Goal: Find specific page/section: Find specific page/section

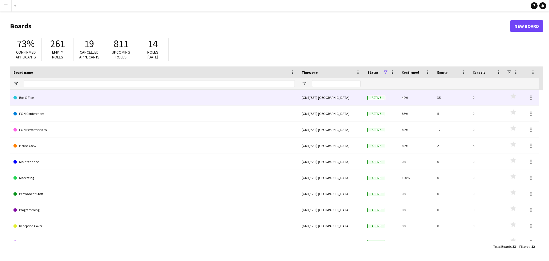
click at [97, 98] on link "Box Office" at bounding box center [153, 98] width 281 height 16
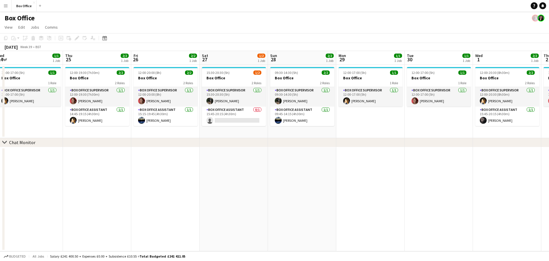
scroll to position [0, 211]
drag, startPoint x: 252, startPoint y: 128, endPoint x: 41, endPoint y: 126, distance: 211.1
click at [41, 126] on app-calendar-viewport "Sun 21 2/2 1 Job Mon 22 1/1 1 Job Tue 23 1/1 1 Job Wed 24 1/1 1 Job Thu 25 2/2 …" at bounding box center [274, 151] width 549 height 200
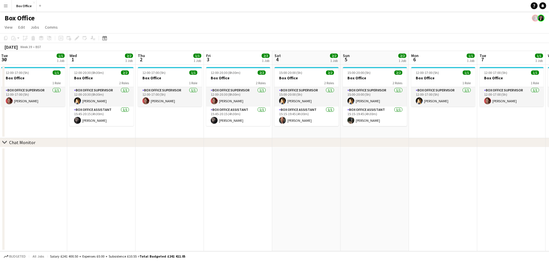
drag, startPoint x: 405, startPoint y: 120, endPoint x: 41, endPoint y: 116, distance: 364.1
click at [0, 121] on app-calendar-viewport "Sat 27 1/2 1 Job Sun 28 2/2 1 Job Mon 29 1/1 1 Job Tue 30 1/1 1 Job Wed 1 2/2 1…" at bounding box center [274, 151] width 549 height 200
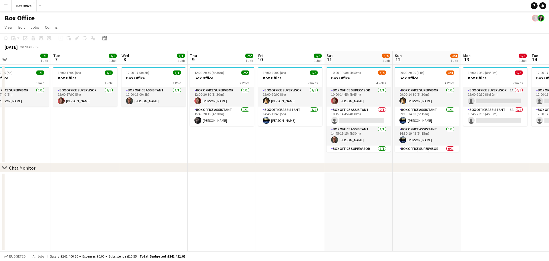
drag, startPoint x: 337, startPoint y: 130, endPoint x: 33, endPoint y: 124, distance: 304.1
click at [33, 124] on app-calendar-viewport "Fri 3 2/2 1 Job Sat 4 2/2 1 Job Sun 5 2/2 1 Job Mon 6 1/1 1 Job Tue 7 1/1 1 Job…" at bounding box center [274, 151] width 549 height 200
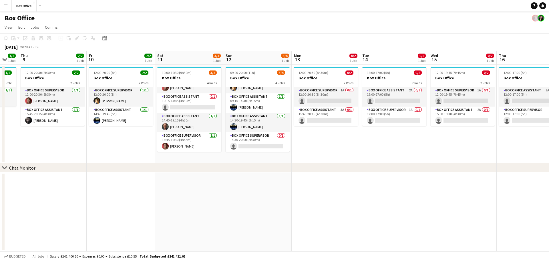
scroll to position [0, 194]
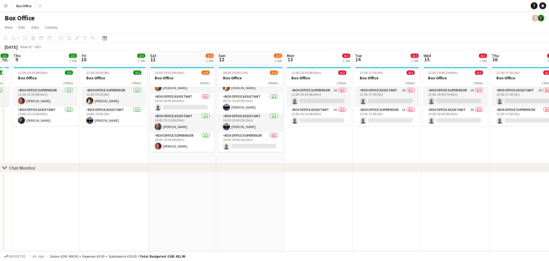
drag, startPoint x: 513, startPoint y: 136, endPoint x: 337, endPoint y: 142, distance: 176.0
click at [337, 142] on app-calendar-viewport "Mon 6 1/1 1 Job Tue 7 1/1 1 Job Wed 8 1/1 1 Job Thu 9 2/2 1 Job Fri 10 2/2 1 Jo…" at bounding box center [274, 151] width 549 height 200
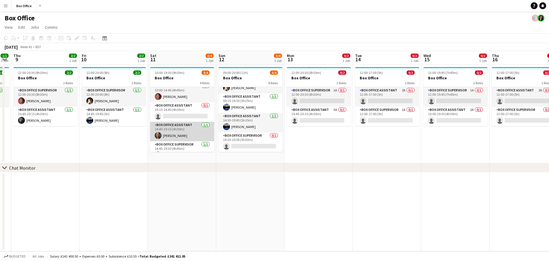
scroll to position [0, 0]
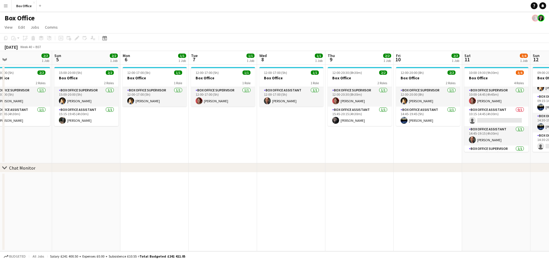
drag, startPoint x: 74, startPoint y: 146, endPoint x: 372, endPoint y: 127, distance: 298.4
click at [377, 127] on app-calendar-viewport "Thu 2 1/1 1 Job Fri 3 2/2 1 Job Sat 4 2/2 1 Job Sun 5 2/2 1 Job Mon 6 1/1 1 Job…" at bounding box center [274, 151] width 549 height 200
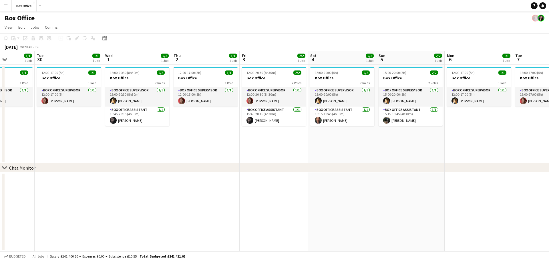
drag, startPoint x: 82, startPoint y: 142, endPoint x: 418, endPoint y: 127, distance: 336.4
click at [418, 127] on app-calendar-viewport "Sat 27 1/2 1 Job Sun 28 2/2 1 Job Mon 29 1/1 1 Job Tue 30 1/1 1 Job Wed 1 2/2 1…" at bounding box center [274, 151] width 549 height 200
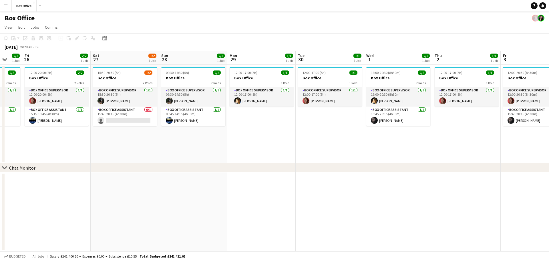
drag, startPoint x: 76, startPoint y: 148, endPoint x: 405, endPoint y: 138, distance: 329.7
click at [405, 138] on app-calendar-viewport "Tue 23 1/1 1 Job Wed 24 1/1 1 Job Thu 25 2/2 1 Job Fri 26 2/2 1 Job Sat 27 1/2 …" at bounding box center [274, 151] width 549 height 200
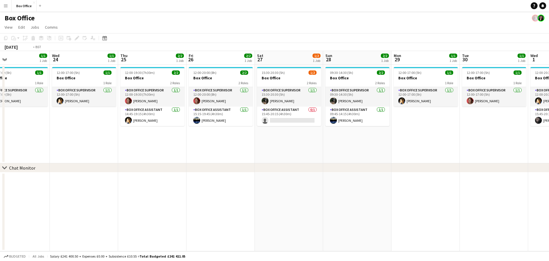
scroll to position [0, 149]
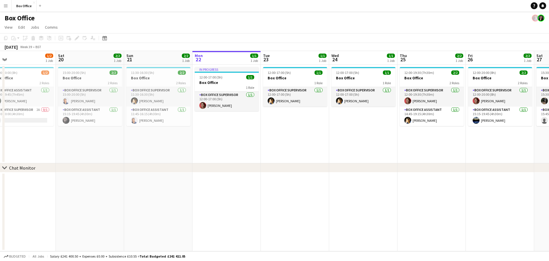
drag, startPoint x: 148, startPoint y: 144, endPoint x: 485, endPoint y: 115, distance: 337.4
click at [485, 115] on app-calendar-viewport "Wed 17 0/2 1 Job Thu 18 2/2 1 Job Fri 19 1/2 1 Job Sat 20 2/2 1 Job Sun 21 2/2 …" at bounding box center [274, 151] width 549 height 200
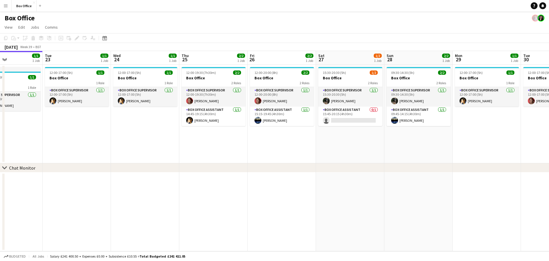
drag, startPoint x: 425, startPoint y: 139, endPoint x: 138, endPoint y: 132, distance: 287.8
click at [138, 132] on app-calendar-viewport "Sat 20 2/2 1 Job Sun 21 2/2 1 Job Mon 22 1/1 1 Job Tue 23 1/1 1 Job Wed 24 1/1 …" at bounding box center [274, 151] width 549 height 200
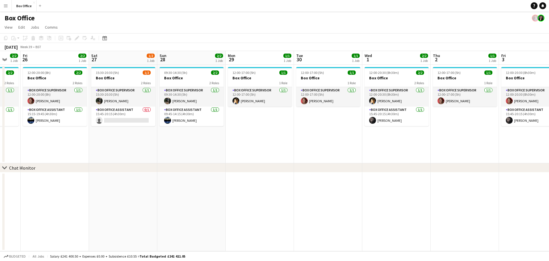
scroll to position [0, 211]
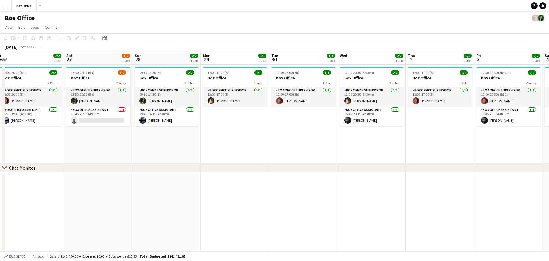
drag, startPoint x: 358, startPoint y: 153, endPoint x: 174, endPoint y: 141, distance: 184.3
click at [174, 142] on app-calendar-viewport "Tue 23 1/1 1 Job Wed 24 1/1 1 Job Thu 25 2/2 1 Job Fri 26 2/2 1 Job Sat 27 1/2 …" at bounding box center [274, 151] width 549 height 200
